Goal: Information Seeking & Learning: Learn about a topic

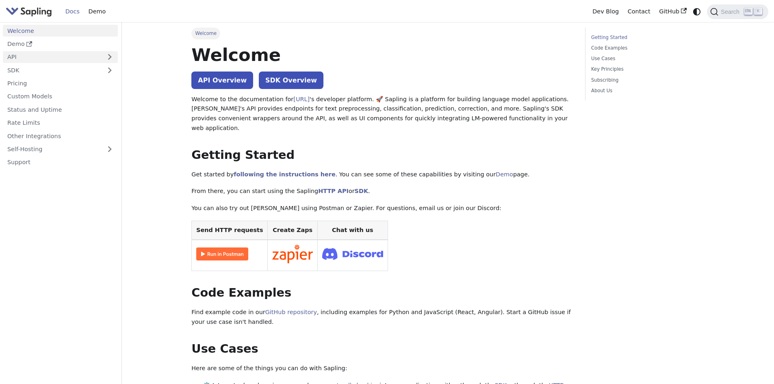
click at [11, 58] on link "API" at bounding box center [52, 57] width 99 height 12
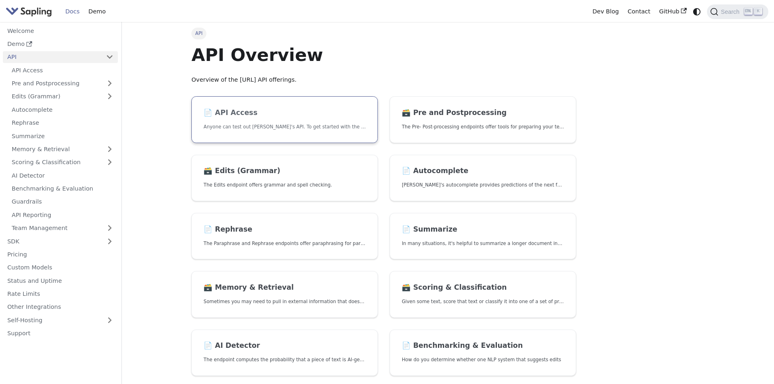
click at [287, 118] on link "📄️ API Access Anyone can test out [PERSON_NAME]'s API. To get started with the …" at bounding box center [284, 119] width 186 height 47
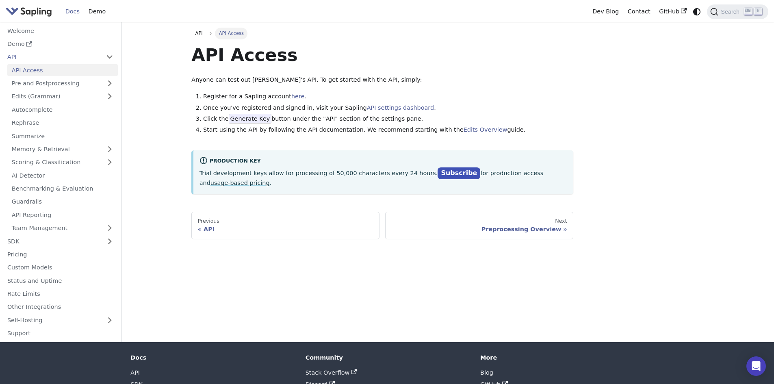
click at [249, 119] on span "Generate Key" at bounding box center [250, 119] width 43 height 10
click at [531, 225] on div "Preprocessing Overview" at bounding box center [479, 228] width 175 height 7
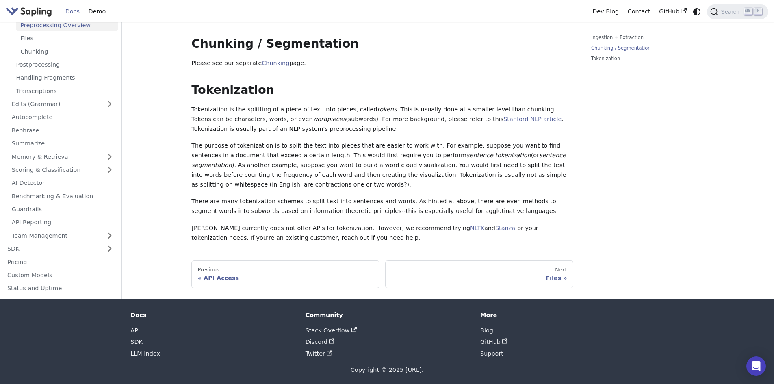
scroll to position [198, 0]
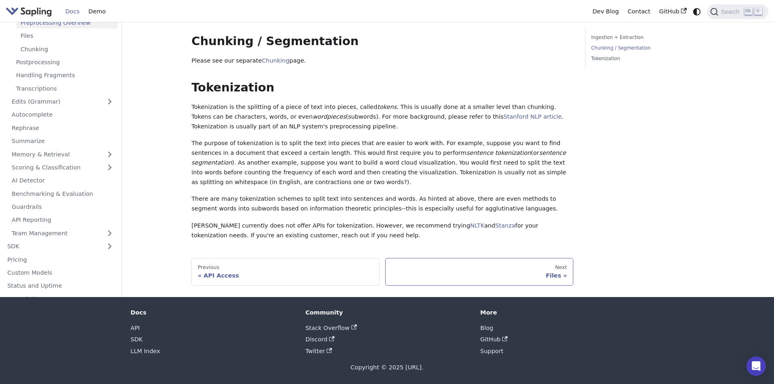
click at [556, 278] on div "Files" at bounding box center [479, 275] width 175 height 7
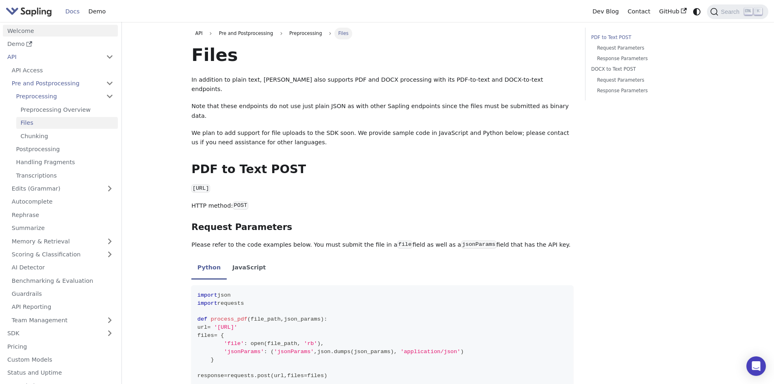
click at [21, 29] on link "Welcome" at bounding box center [60, 31] width 115 height 12
